Goal: Check status

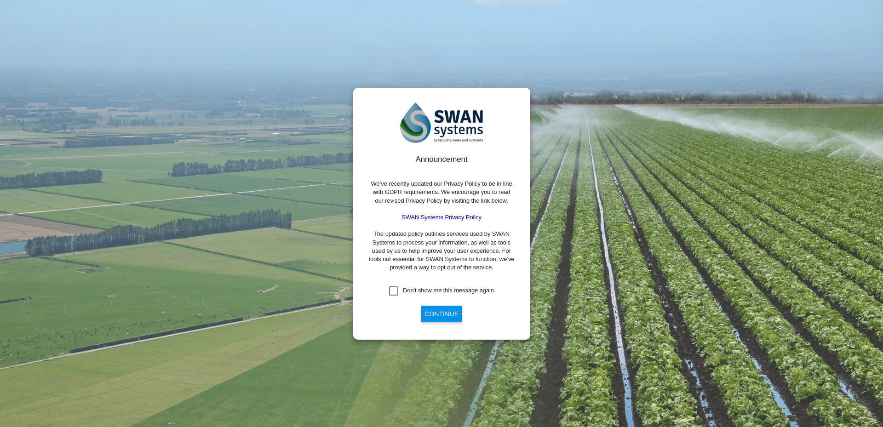
click at [431, 313] on button "Continue" at bounding box center [441, 314] width 40 height 17
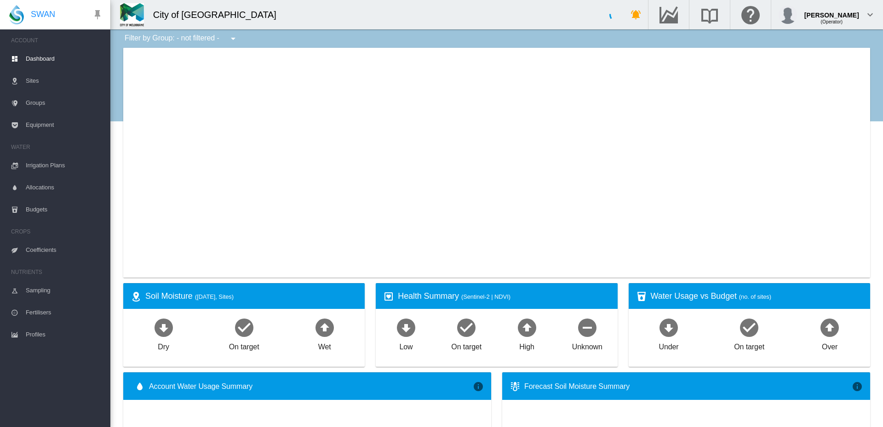
type input "**********"
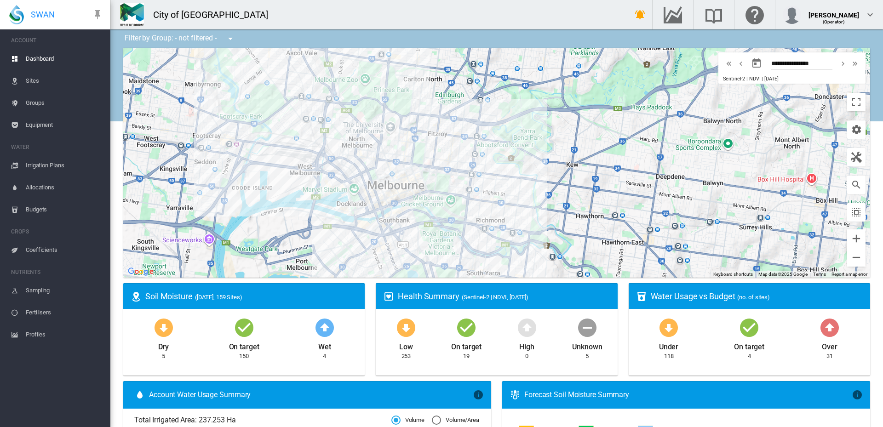
drag, startPoint x: 371, startPoint y: 86, endPoint x: 369, endPoint y: 186, distance: 99.3
click at [369, 188] on div at bounding box center [496, 163] width 747 height 230
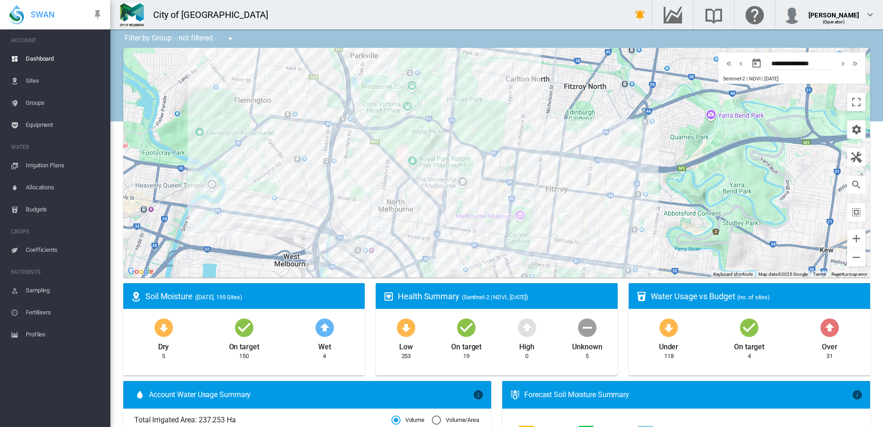
drag, startPoint x: 345, startPoint y: 143, endPoint x: 465, endPoint y: 257, distance: 165.2
click at [465, 257] on div at bounding box center [496, 163] width 747 height 230
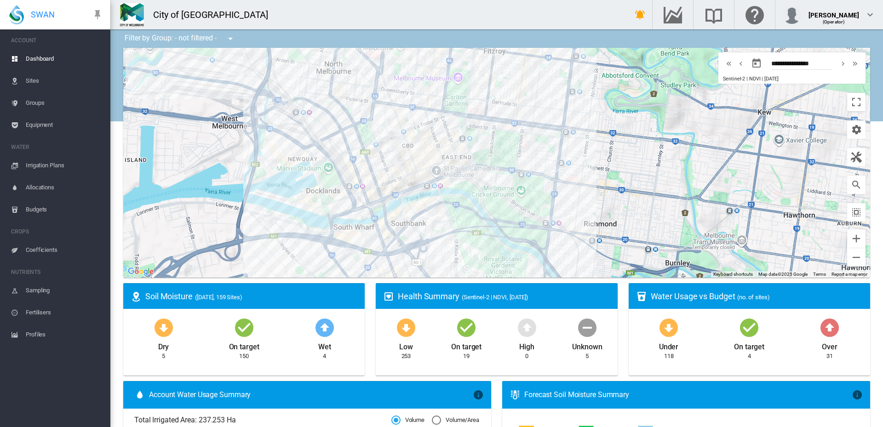
drag, startPoint x: 469, startPoint y: 224, endPoint x: 382, endPoint y: 136, distance: 123.9
click at [382, 136] on div at bounding box center [496, 163] width 747 height 230
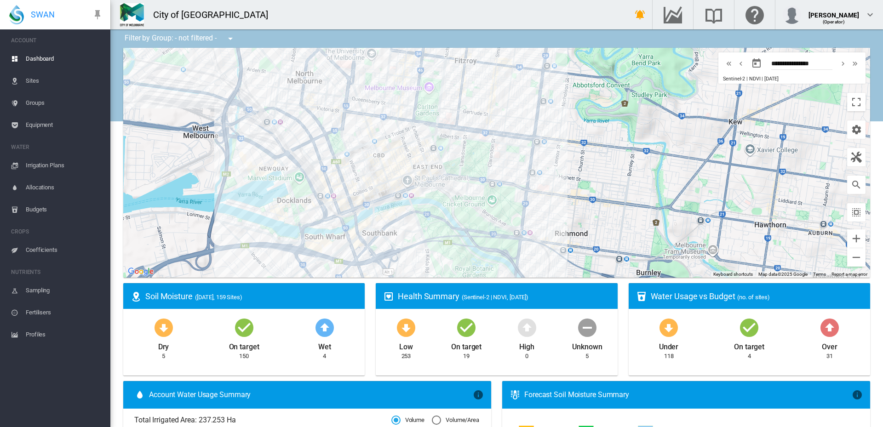
drag, startPoint x: 451, startPoint y: 226, endPoint x: 422, endPoint y: 235, distance: 30.3
click at [422, 235] on div at bounding box center [496, 163] width 747 height 230
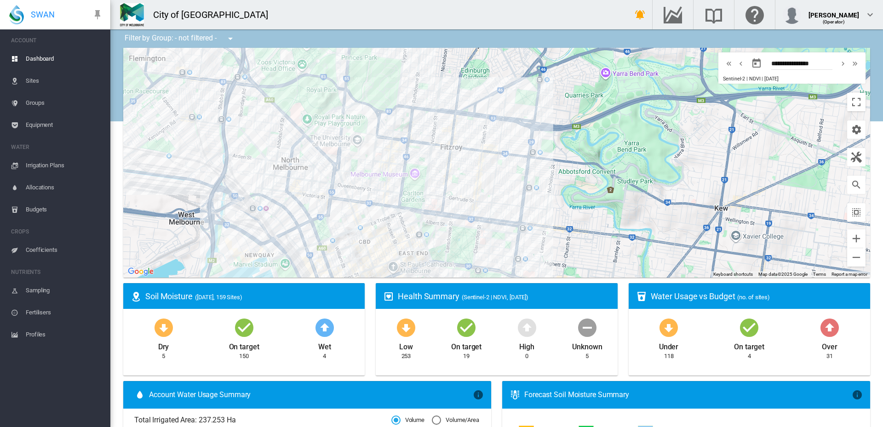
drag, startPoint x: 490, startPoint y: 153, endPoint x: 476, endPoint y: 242, distance: 89.9
click at [476, 242] on div at bounding box center [496, 163] width 747 height 230
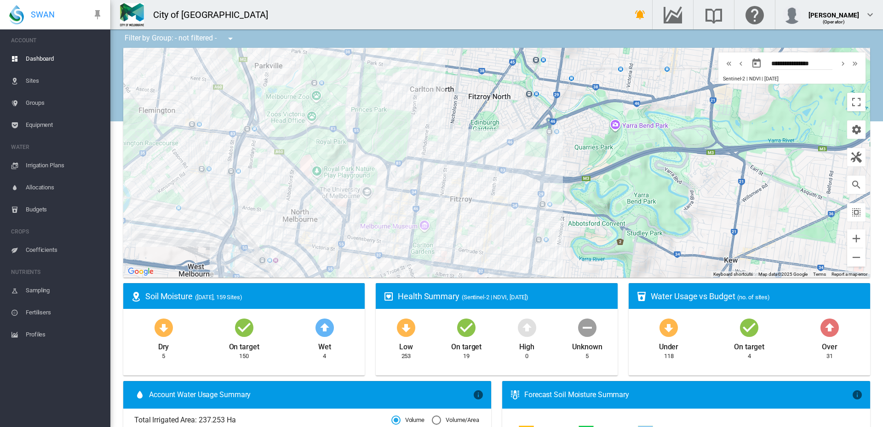
drag, startPoint x: 460, startPoint y: 204, endPoint x: 469, endPoint y: 237, distance: 34.7
click at [469, 237] on div at bounding box center [496, 163] width 747 height 230
drag, startPoint x: 425, startPoint y: 154, endPoint x: 480, endPoint y: 215, distance: 81.7
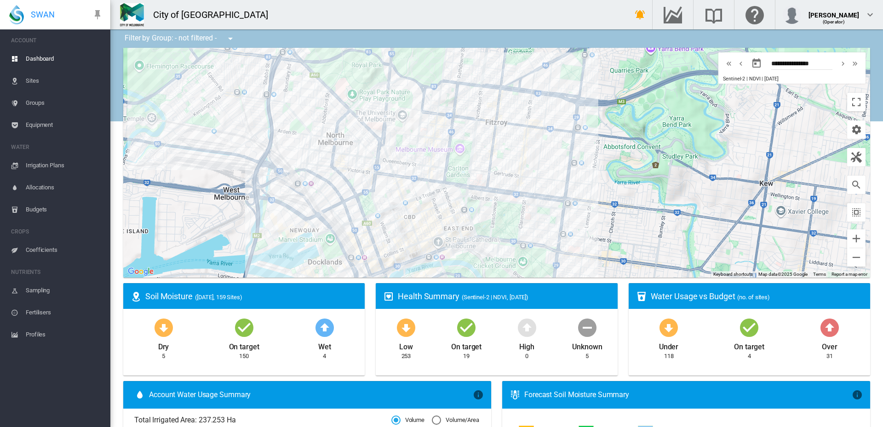
drag, startPoint x: 429, startPoint y: 152, endPoint x: 465, endPoint y: 76, distance: 83.7
click at [465, 76] on div at bounding box center [496, 163] width 747 height 230
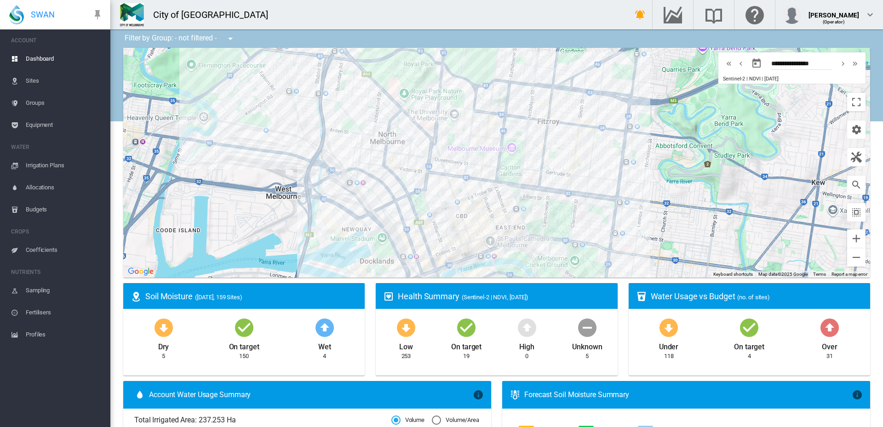
drag, startPoint x: 343, startPoint y: 188, endPoint x: 411, endPoint y: 188, distance: 68.0
click at [411, 188] on div at bounding box center [496, 163] width 747 height 230
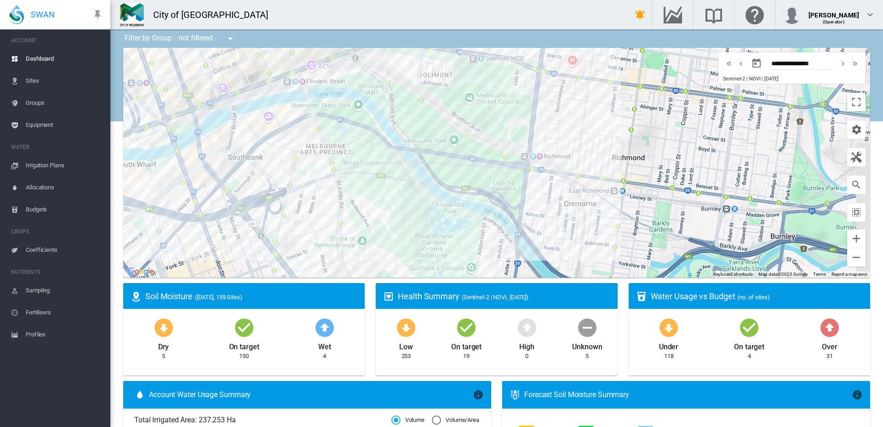
drag, startPoint x: 539, startPoint y: 242, endPoint x: 266, endPoint y: 51, distance: 333.5
click at [264, 49] on div at bounding box center [496, 163] width 747 height 230
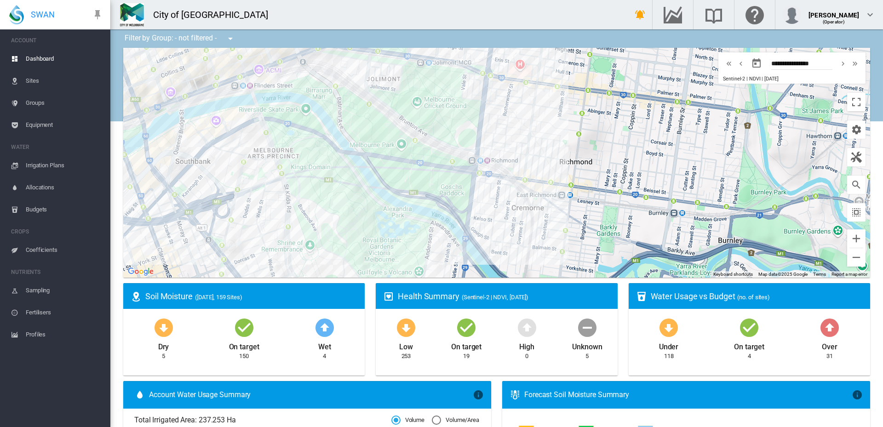
drag, startPoint x: 437, startPoint y: 220, endPoint x: 388, endPoint y: 218, distance: 49.7
click at [385, 224] on div at bounding box center [496, 163] width 747 height 230
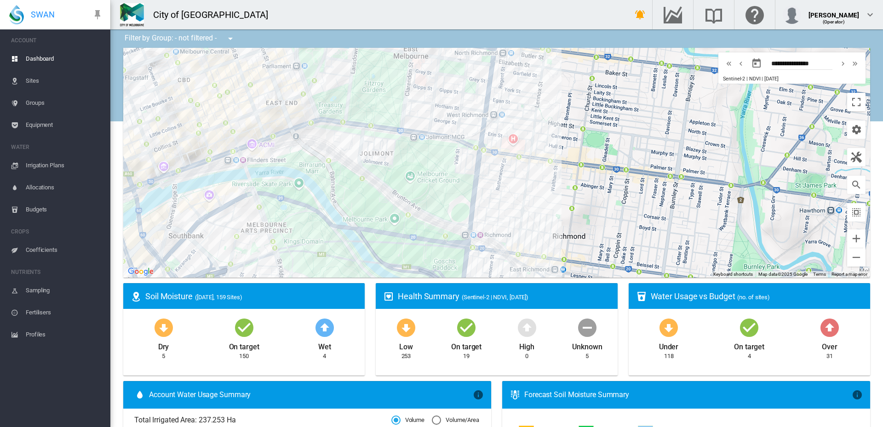
drag, startPoint x: 403, startPoint y: 166, endPoint x: 397, endPoint y: 229, distance: 64.2
click at [397, 229] on div at bounding box center [496, 163] width 747 height 230
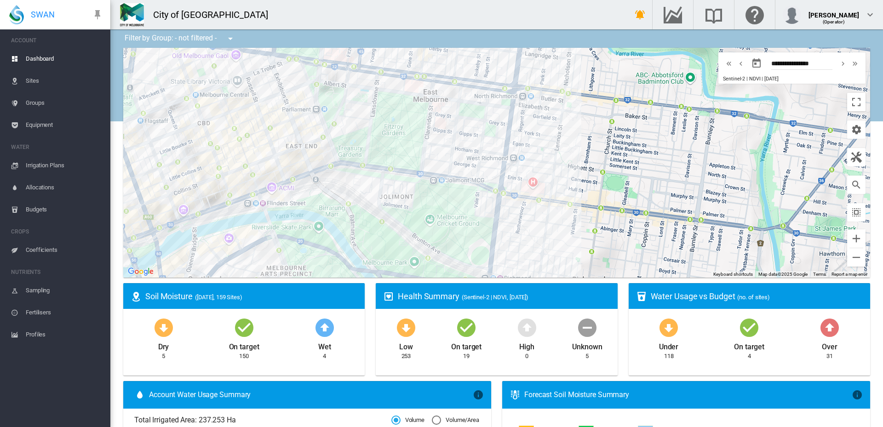
drag, startPoint x: 387, startPoint y: 188, endPoint x: 410, endPoint y: 241, distance: 58.1
click at [410, 241] on div at bounding box center [496, 163] width 747 height 230
